Goal: Information Seeking & Learning: Find specific fact

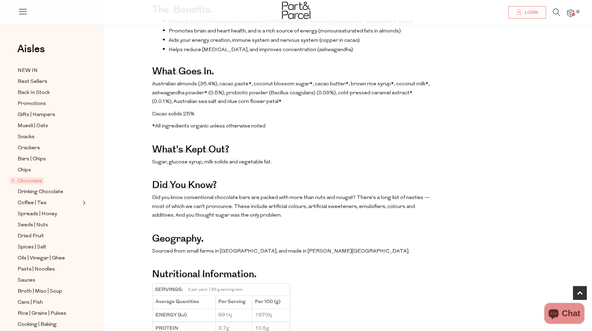
scroll to position [355, 0]
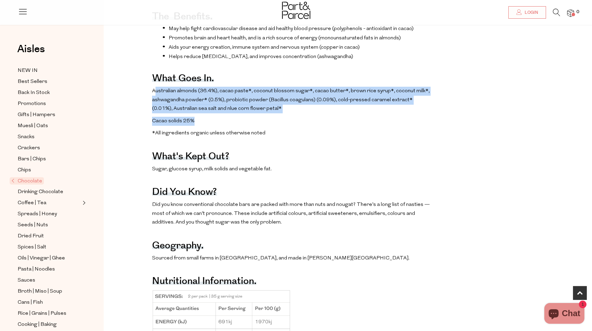
drag, startPoint x: 154, startPoint y: 83, endPoint x: 197, endPoint y: 116, distance: 54.8
click at [197, 116] on div "Heads up - in warmer weather, chocolate may melt in transition. To ensure it re…" at bounding box center [292, 192] width 280 height 442
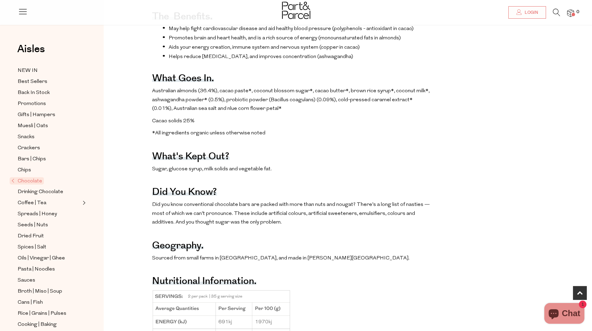
click at [197, 117] on p "Cacao solids 25%" at bounding box center [292, 121] width 280 height 9
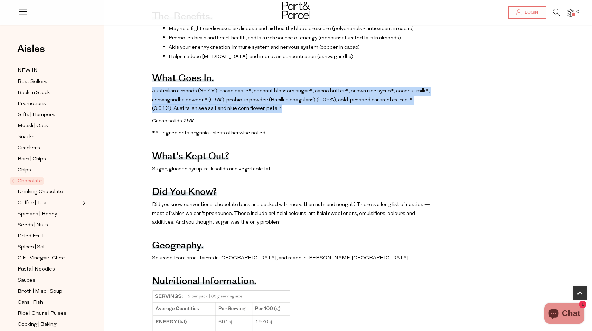
drag, startPoint x: 263, startPoint y: 99, endPoint x: 145, endPoint y: 80, distance: 120.1
click at [145, 80] on div "Heads up - in warmer weather, chocolate may melt in transition. To ensure it re…" at bounding box center [353, 192] width 489 height 442
copy p "Australian almonds (36.4%), cacao paste*, coconut blossom sugar*, cacao butter*…"
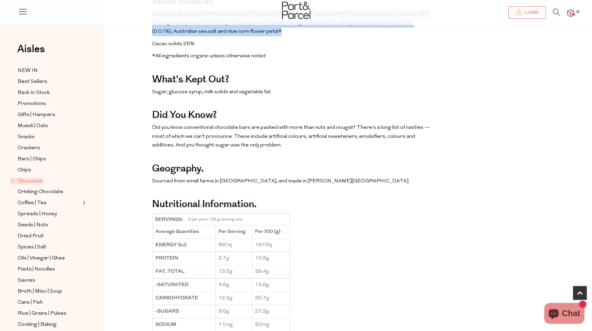
scroll to position [504, 0]
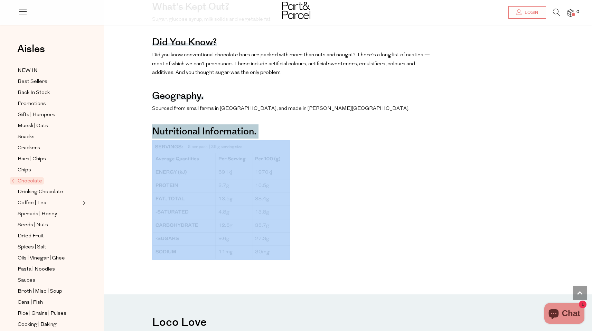
drag, startPoint x: 145, startPoint y: 116, endPoint x: 293, endPoint y: 231, distance: 187.2
click at [293, 231] on div "Heads up - in warmer weather, chocolate may melt in transition. To ensure it re…" at bounding box center [353, 43] width 489 height 442
copy div "Nutritional Information."
click at [265, 140] on img at bounding box center [221, 200] width 138 height 120
click at [263, 155] on img at bounding box center [221, 200] width 138 height 120
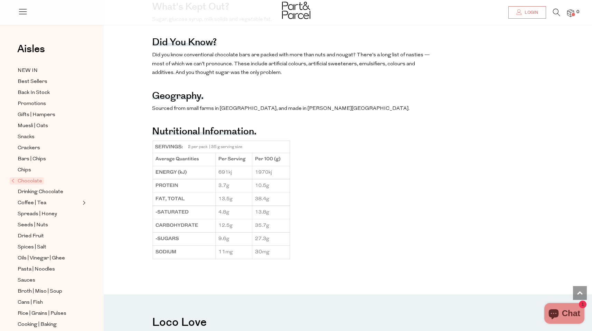
click at [303, 140] on p at bounding box center [292, 200] width 280 height 120
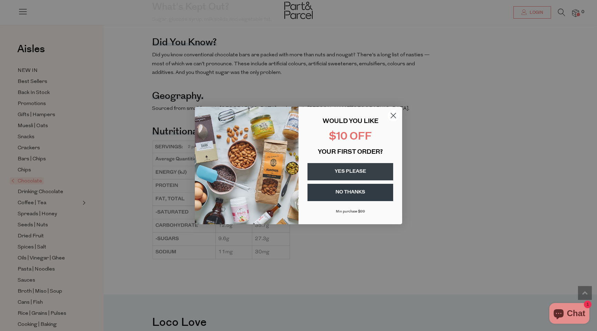
click at [385, 119] on p "WOULD YOU LIKE" at bounding box center [351, 122] width 86 height 8
click at [391, 118] on circle "Close dialog" at bounding box center [393, 115] width 11 height 11
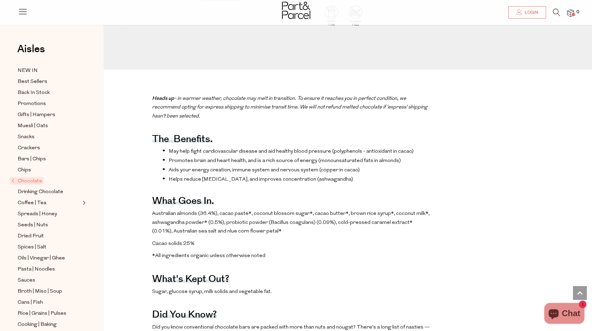
scroll to position [201, 0]
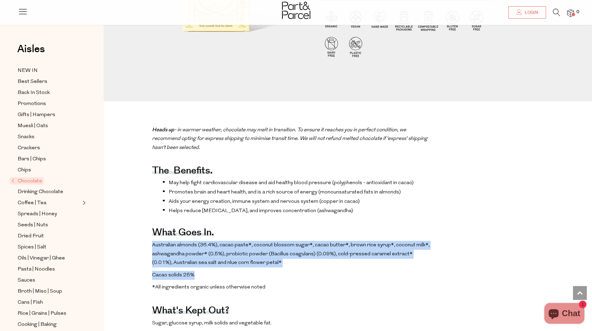
drag, startPoint x: 152, startPoint y: 235, endPoint x: 278, endPoint y: 268, distance: 130.2
copy div "Australian almonds (36.4%), cacao paste*, coconut blossom sugar*, cacao butter*…"
